Goal: Navigation & Orientation: Find specific page/section

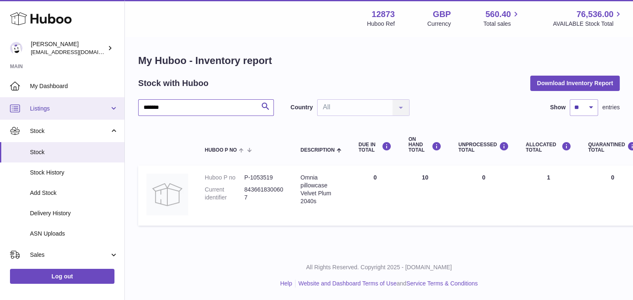
drag, startPoint x: 183, startPoint y: 104, endPoint x: 100, endPoint y: 104, distance: 83.2
click at [100, 104] on div "Huboo [PERSON_NAME] [EMAIL_ADDRESS][DOMAIN_NAME] Main My Dashboard Listings Not…" at bounding box center [316, 150] width 633 height 300
drag, startPoint x: 368, startPoint y: 213, endPoint x: 358, endPoint y: 215, distance: 9.7
click at [368, 217] on td "DUE IN Total 0" at bounding box center [375, 196] width 50 height 60
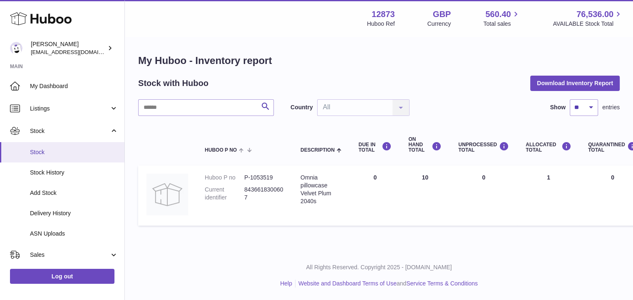
click at [80, 155] on span "Stock" at bounding box center [74, 153] width 88 height 8
click at [67, 167] on link "Stock History" at bounding box center [62, 173] width 124 height 20
click at [55, 153] on span "Stock" at bounding box center [74, 153] width 88 height 8
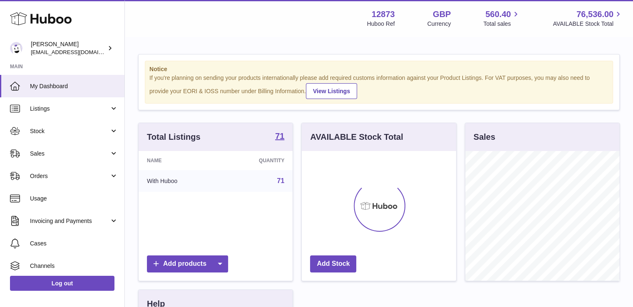
scroll to position [130, 154]
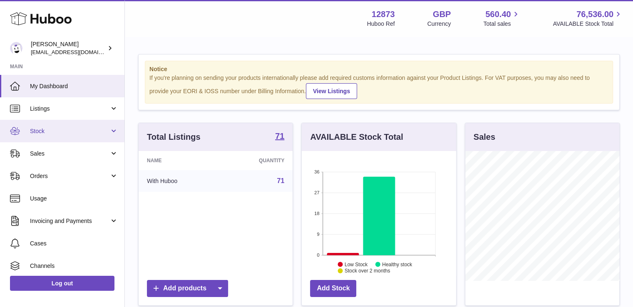
click at [48, 131] on span "Stock" at bounding box center [69, 131] width 79 height 8
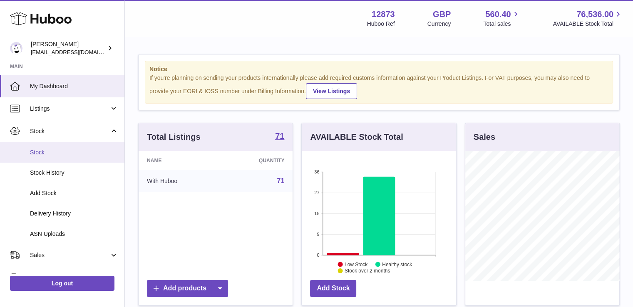
click at [46, 155] on span "Stock" at bounding box center [74, 153] width 88 height 8
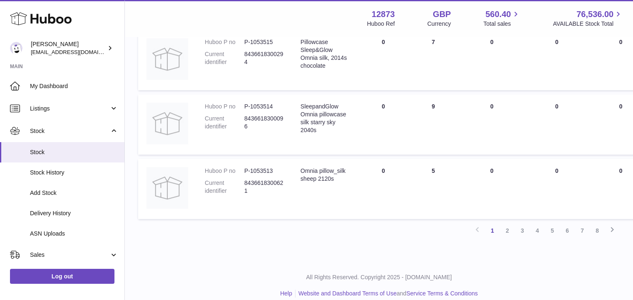
scroll to position [596, 0]
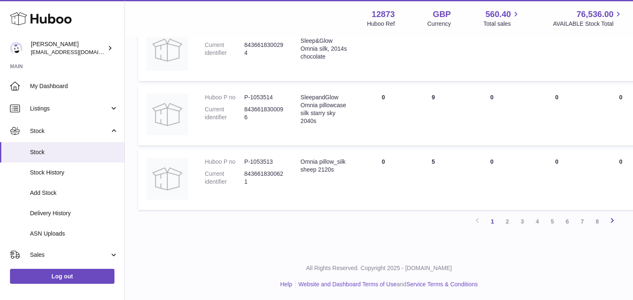
click at [615, 220] on icon at bounding box center [612, 221] width 10 height 10
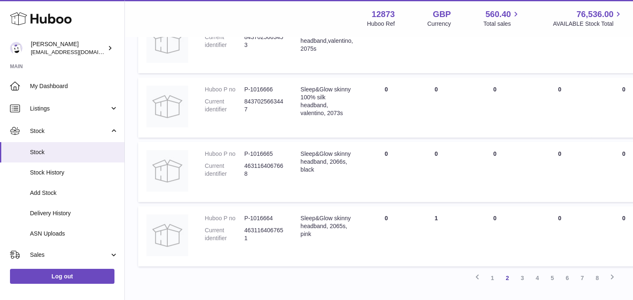
scroll to position [593, 0]
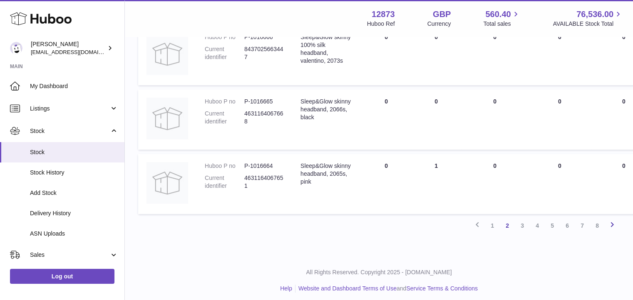
click at [614, 226] on icon at bounding box center [612, 225] width 10 height 10
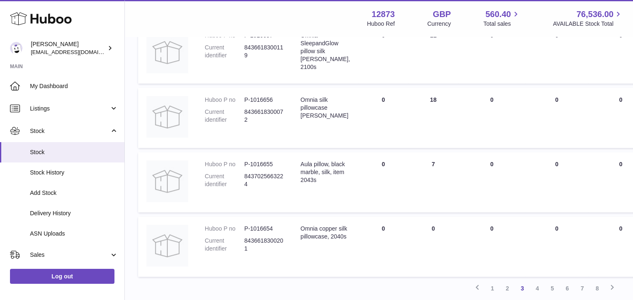
scroll to position [531, 0]
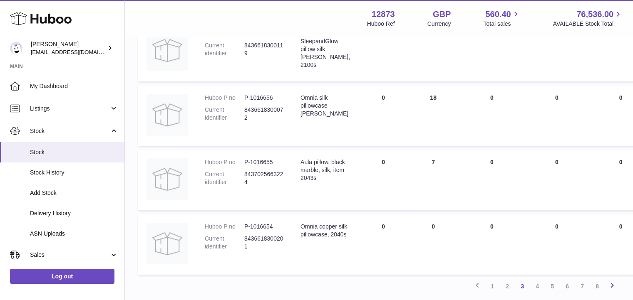
click at [611, 288] on icon at bounding box center [612, 285] width 10 height 10
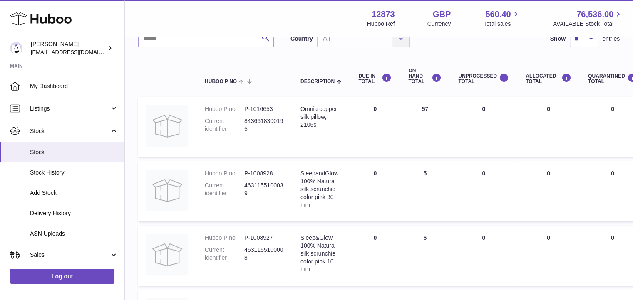
scroll to position [68, 0]
